Goal: Find contact information: Obtain details needed to contact an individual or organization

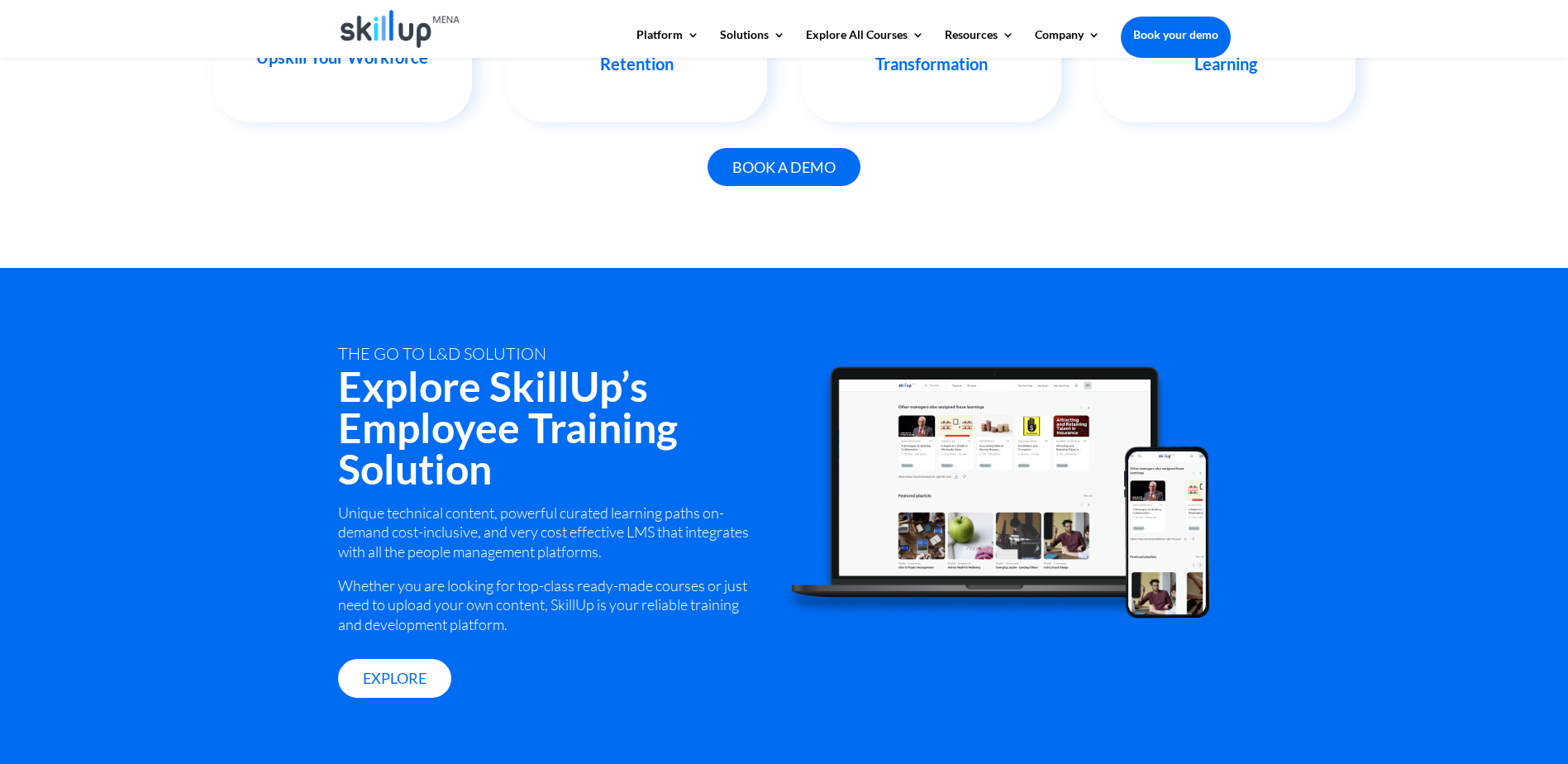
scroll to position [2067, 0]
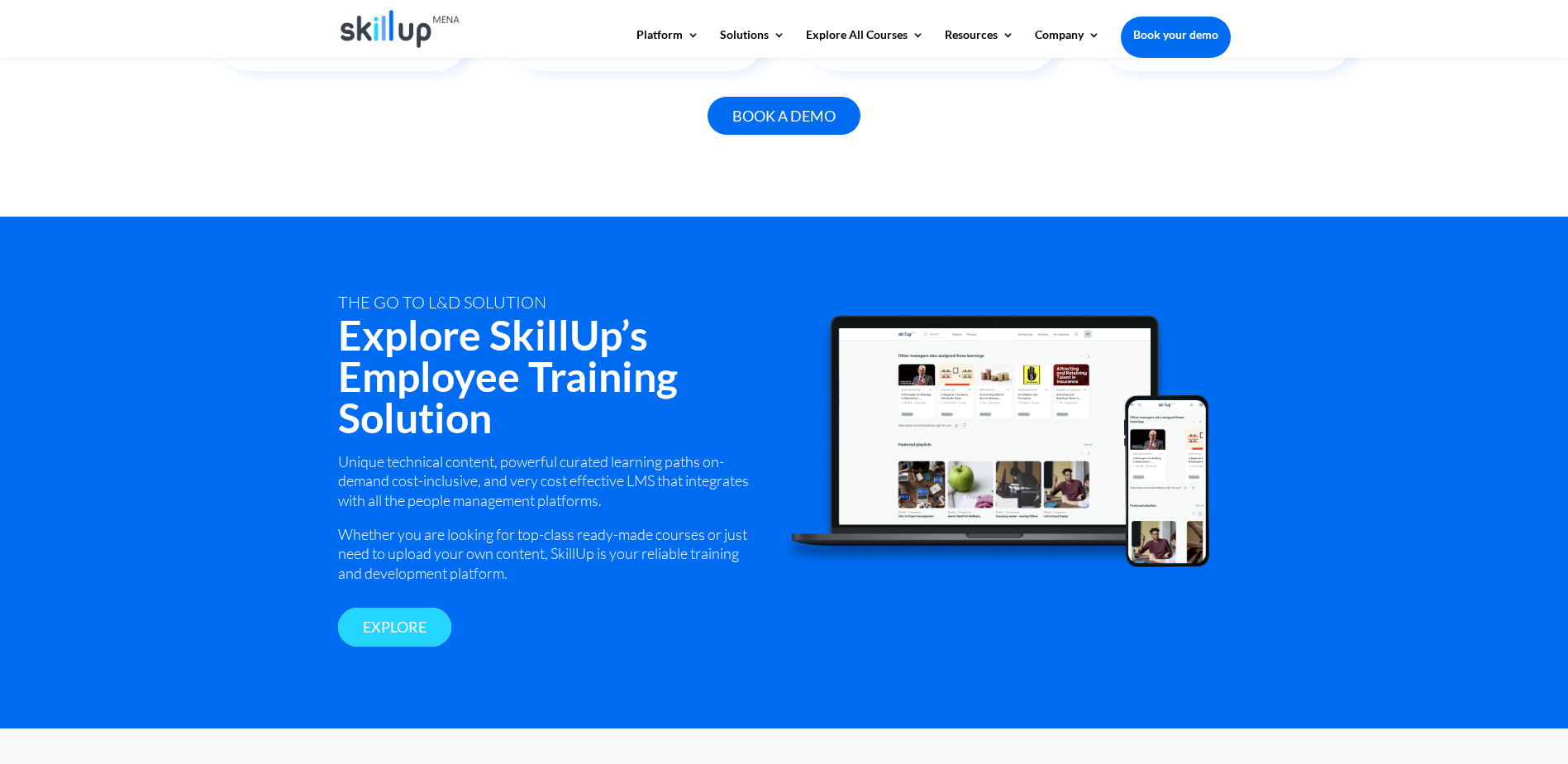
click at [432, 638] on link "Explore" at bounding box center [395, 627] width 113 height 39
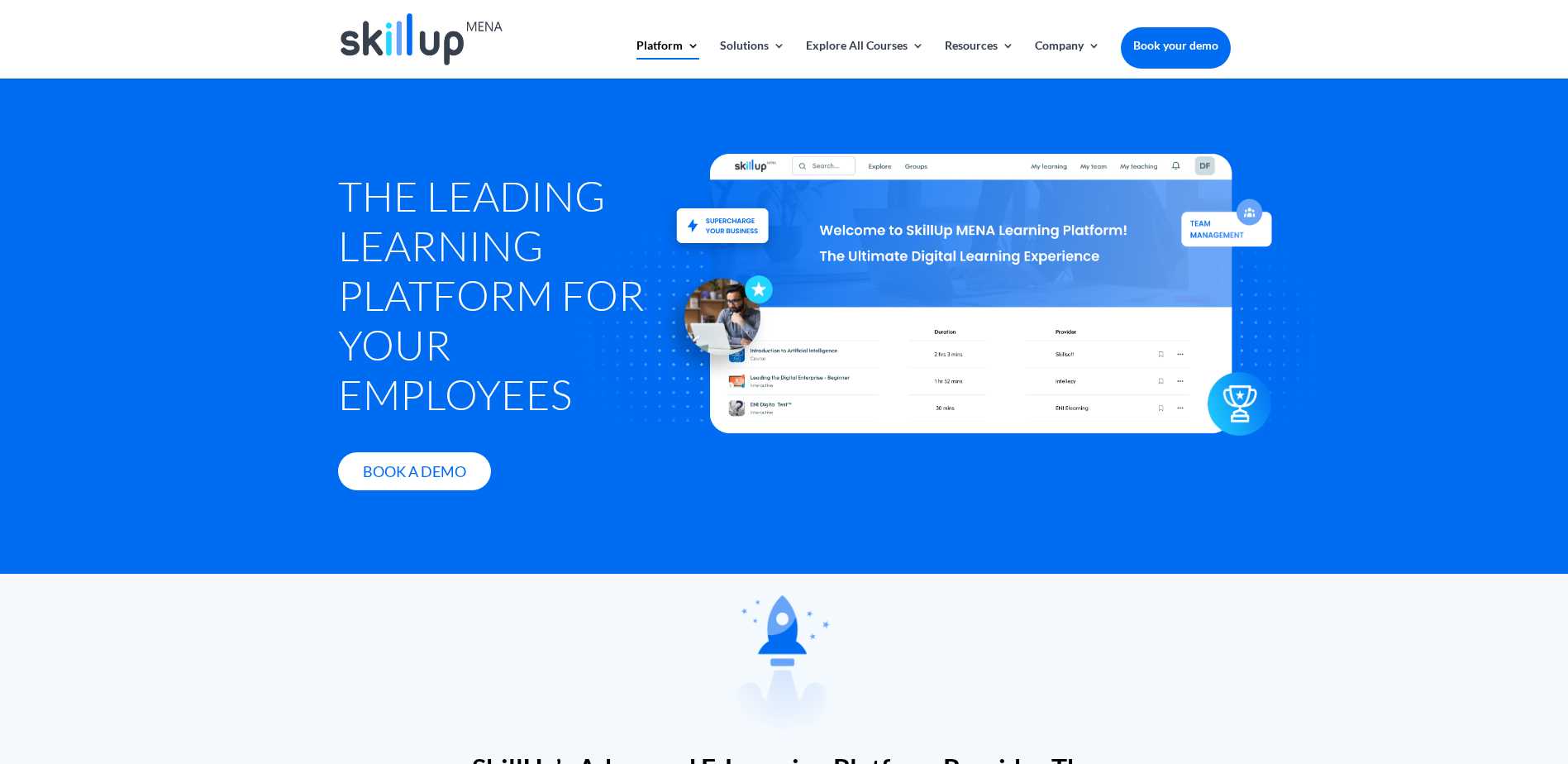
click at [1179, 59] on link "Book your demo" at bounding box center [1176, 45] width 110 height 37
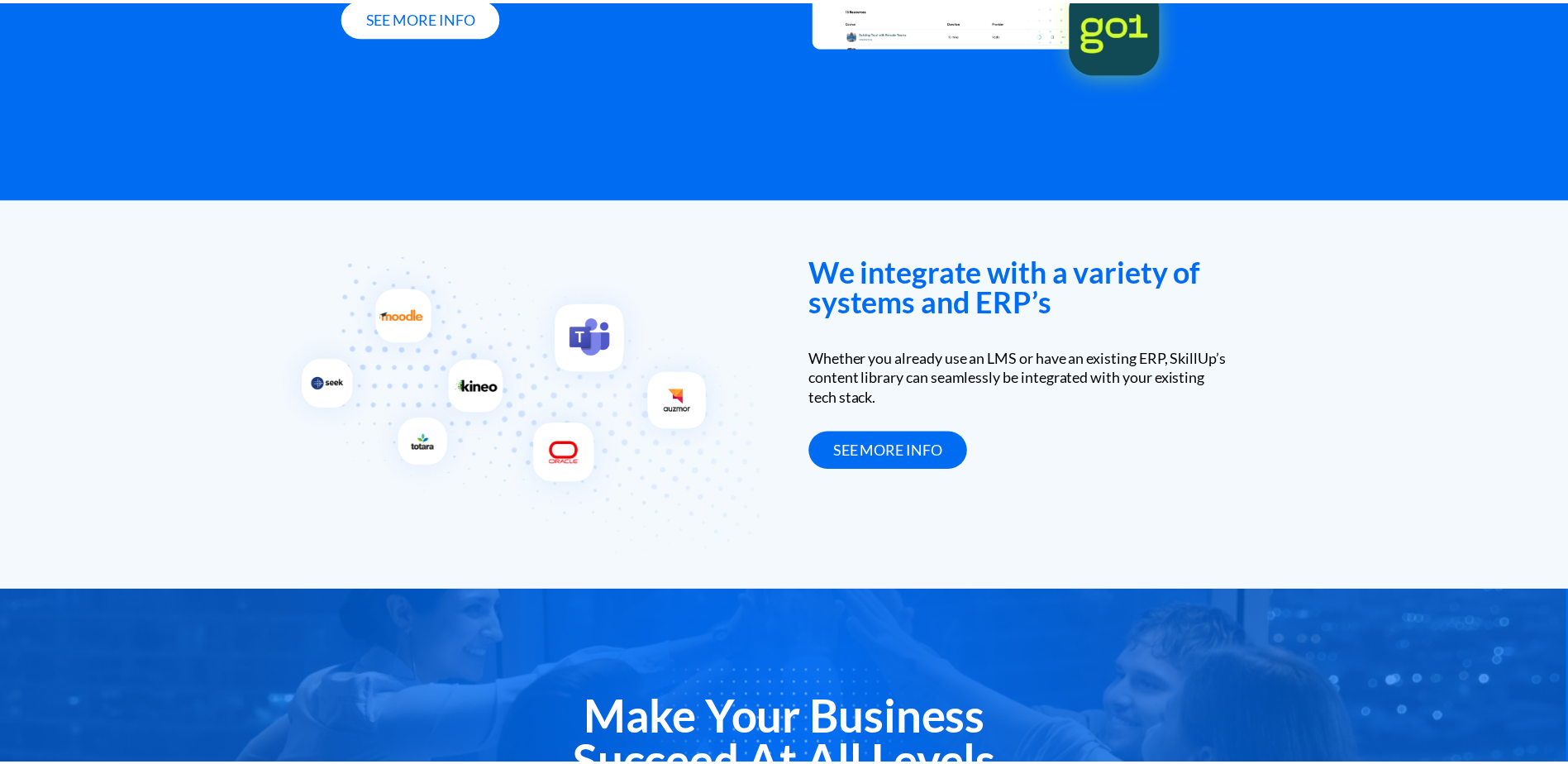
scroll to position [2864, 0]
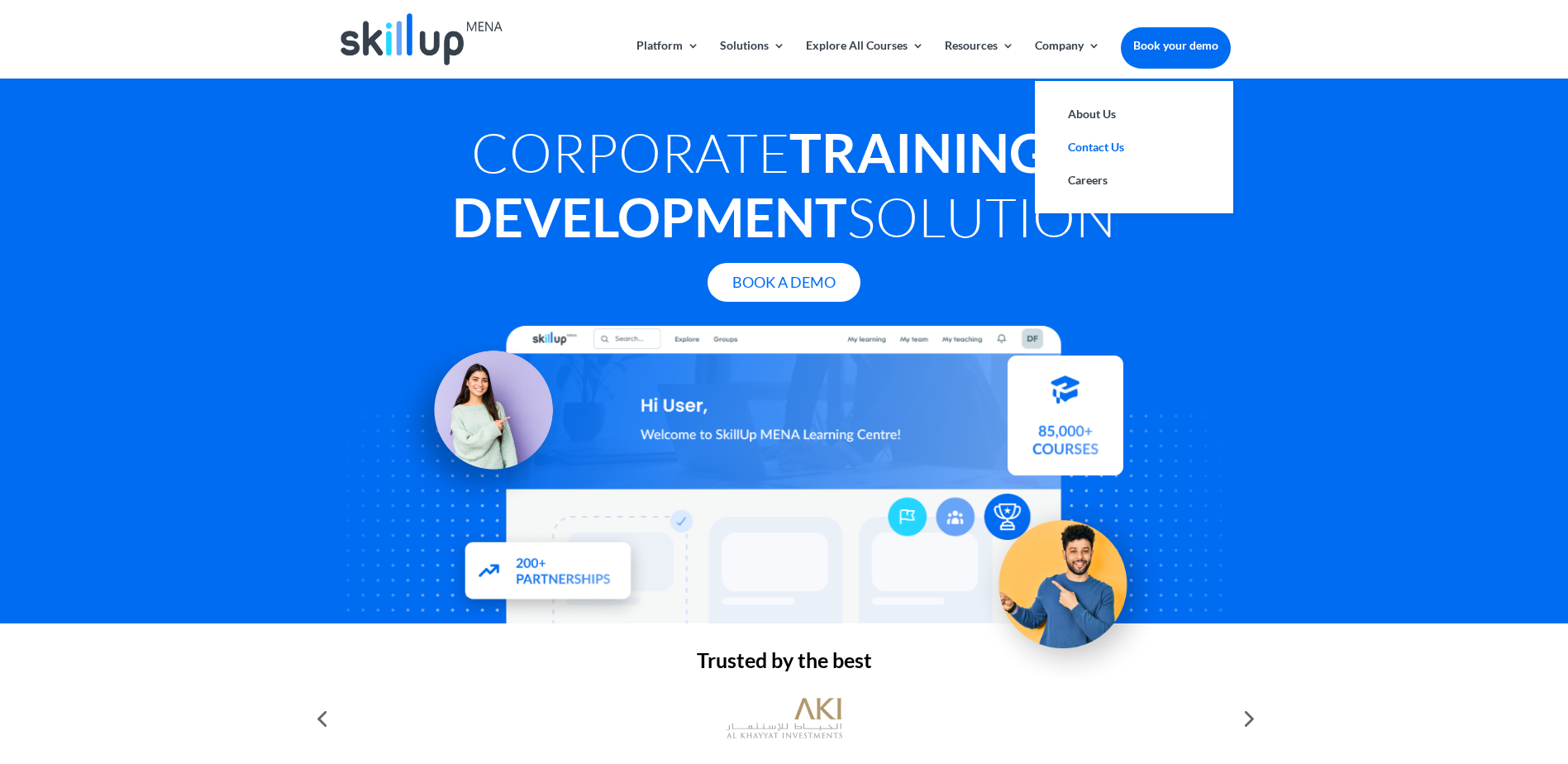
click at [1103, 149] on link "Contact Us" at bounding box center [1134, 147] width 166 height 33
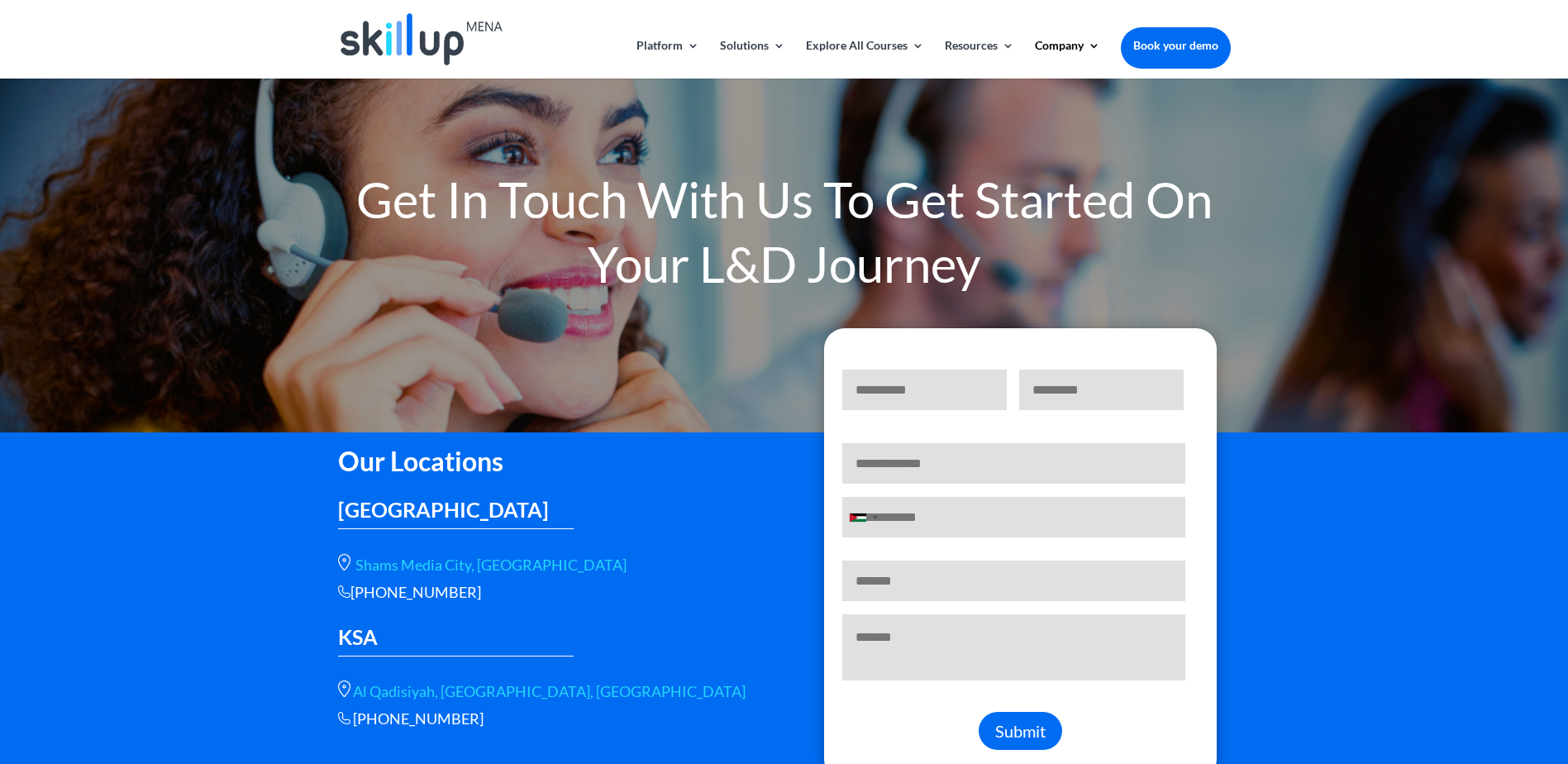
click at [199, 505] on div "Our Locations [GEOGRAPHIC_DATA] [GEOGRAPHIC_DATA], [GEOGRAPHIC_DATA] [PHONE_NUM…" at bounding box center [784, 662] width 1568 height 460
